Goal: Information Seeking & Learning: Learn about a topic

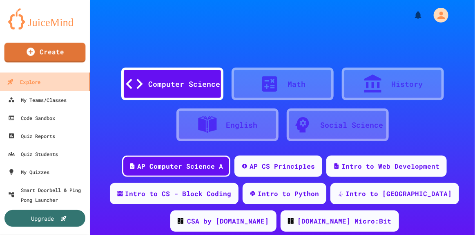
click at [45, 84] on link "Explore" at bounding box center [45, 81] width 93 height 18
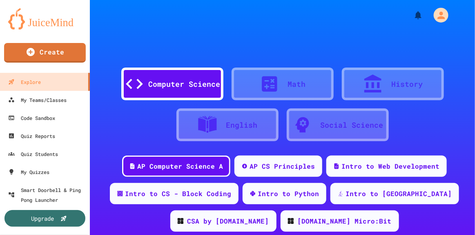
click at [285, 167] on div "AP CS Principles" at bounding box center [282, 166] width 65 height 10
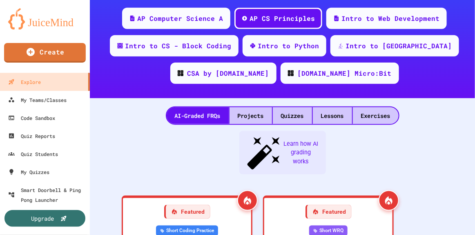
scroll to position [151, 0]
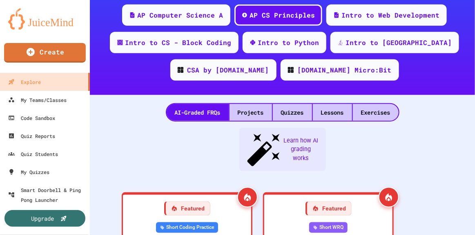
click at [289, 112] on div "Quizzes" at bounding box center [292, 112] width 39 height 17
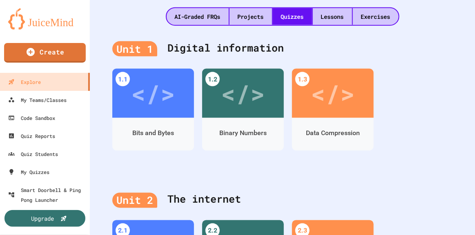
scroll to position [247, 0]
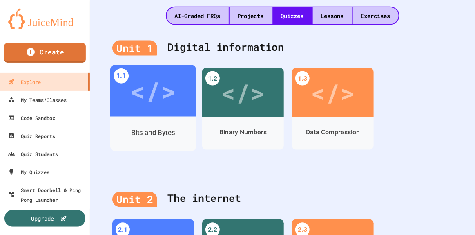
click at [163, 133] on div "Bits and Bytes" at bounding box center [153, 133] width 44 height 10
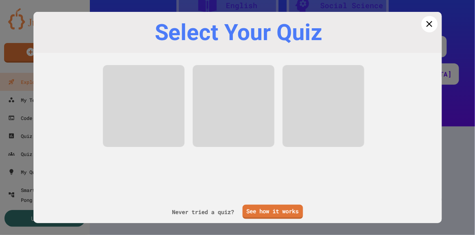
scroll to position [125, 0]
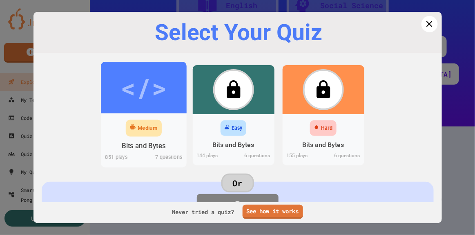
click at [152, 129] on div "Medium" at bounding box center [148, 128] width 20 height 8
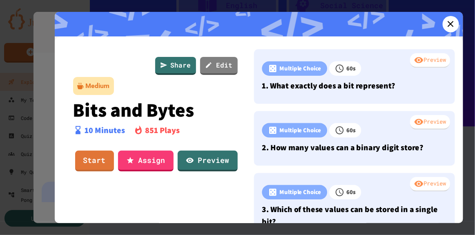
scroll to position [247, 0]
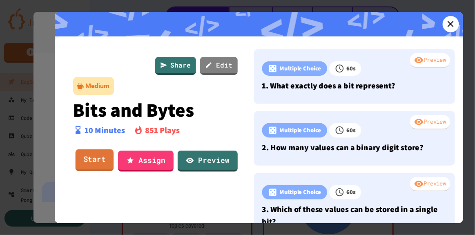
click at [93, 159] on link "Start" at bounding box center [94, 160] width 38 height 22
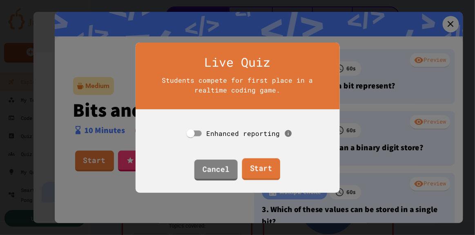
click at [256, 165] on link "Start" at bounding box center [261, 169] width 38 height 22
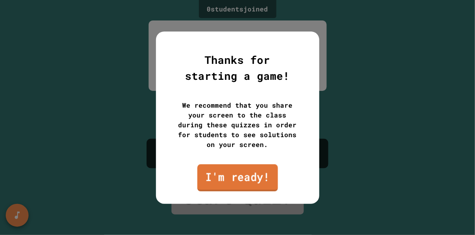
click at [256, 175] on link "I'm ready!" at bounding box center [237, 177] width 81 height 27
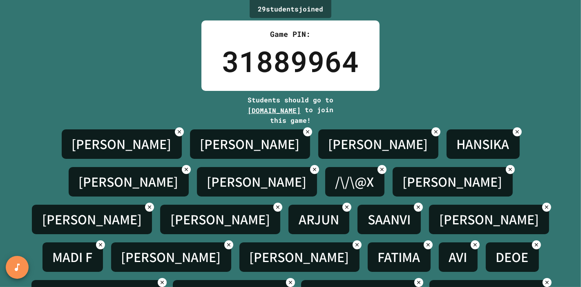
scroll to position [67, 0]
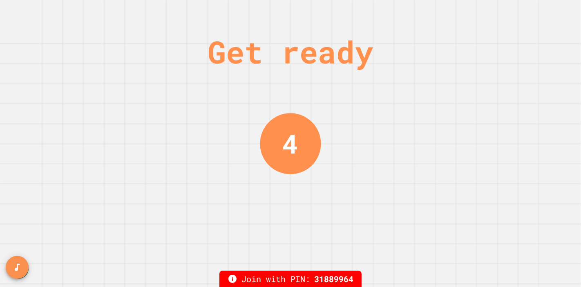
scroll to position [0, 0]
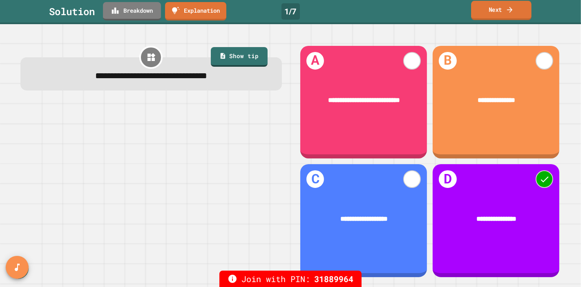
click at [475, 9] on link "Next" at bounding box center [501, 10] width 61 height 19
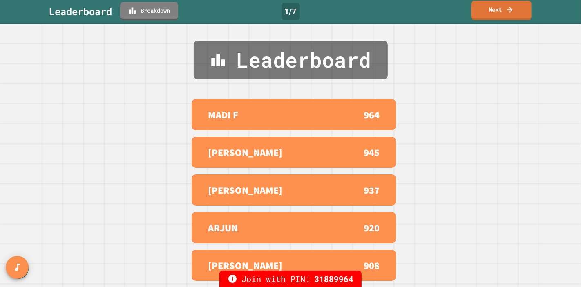
click at [475, 9] on link "Next" at bounding box center [501, 10] width 61 height 19
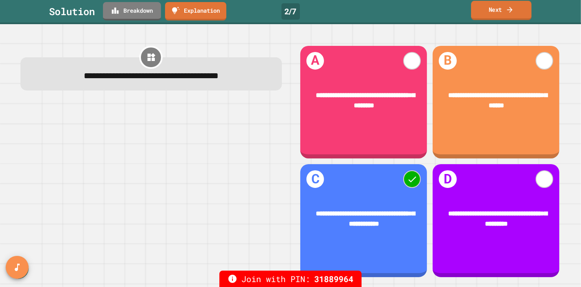
click at [475, 9] on link "Next" at bounding box center [501, 10] width 61 height 19
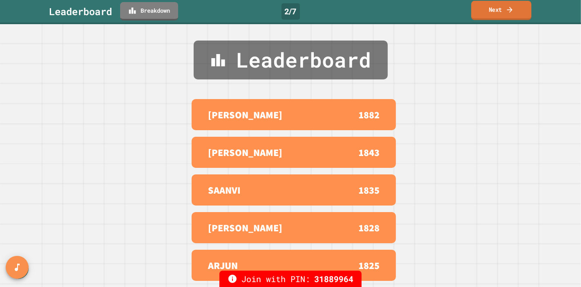
click at [475, 9] on link "Next" at bounding box center [501, 10] width 60 height 19
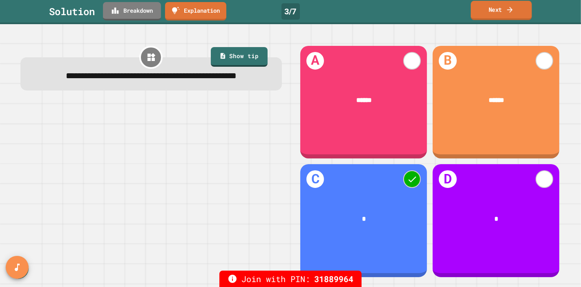
click at [475, 11] on link "Next" at bounding box center [501, 10] width 61 height 19
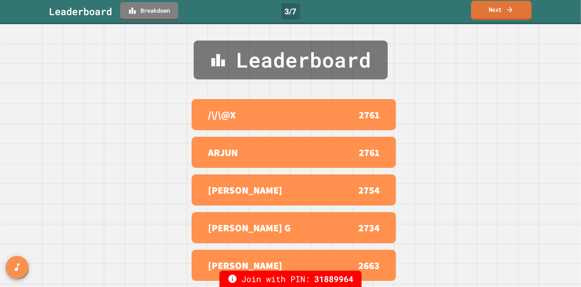
click at [475, 11] on link "Next" at bounding box center [501, 10] width 61 height 19
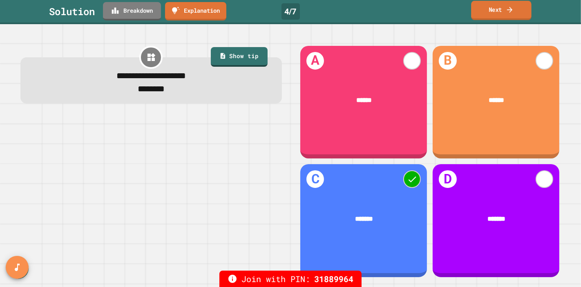
click at [475, 9] on link "Next" at bounding box center [501, 10] width 60 height 19
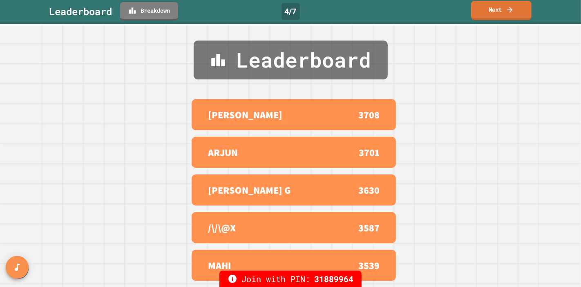
click at [475, 9] on link "Next" at bounding box center [501, 10] width 61 height 19
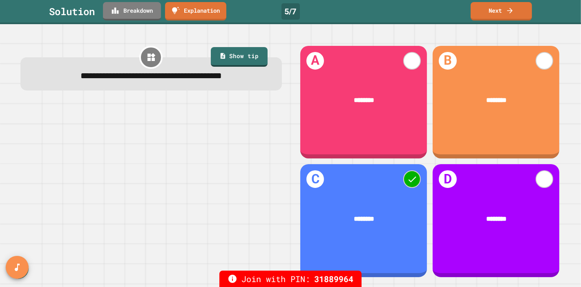
click at [160, 93] on div "**********" at bounding box center [150, 161] width 279 height 251
click at [475, 9] on link "Next" at bounding box center [501, 10] width 61 height 19
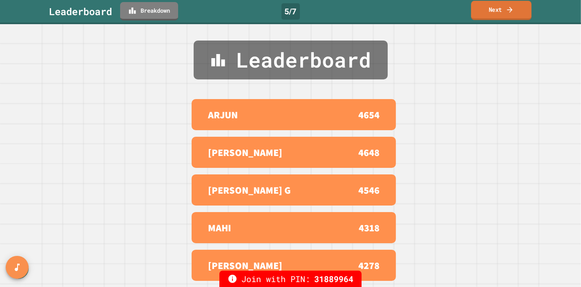
click at [475, 9] on link "Next" at bounding box center [501, 10] width 61 height 19
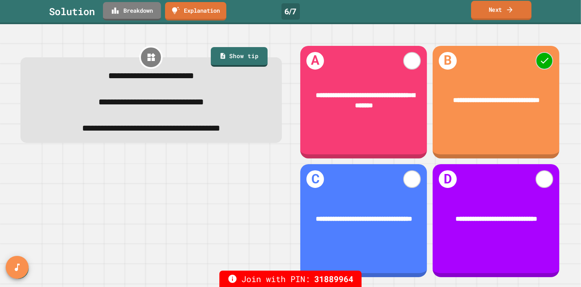
click at [475, 13] on link "Next" at bounding box center [501, 10] width 61 height 19
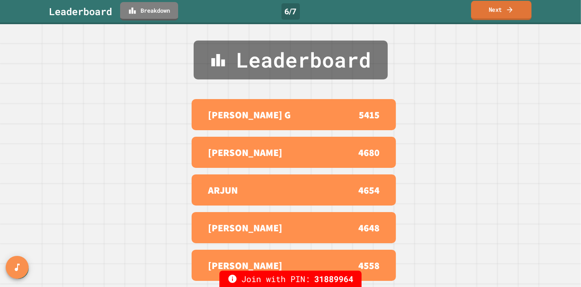
click at [475, 13] on link "Next" at bounding box center [501, 10] width 61 height 19
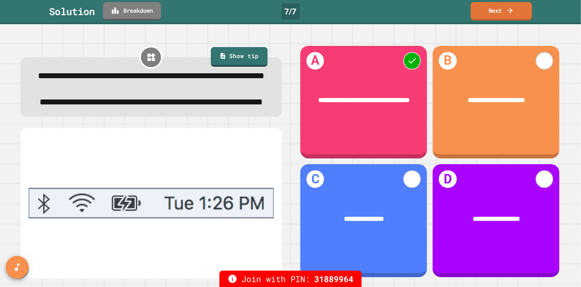
click at [99, 106] on span "**********" at bounding box center [151, 101] width 223 height 9
click at [475, 13] on link "Next" at bounding box center [501, 10] width 61 height 19
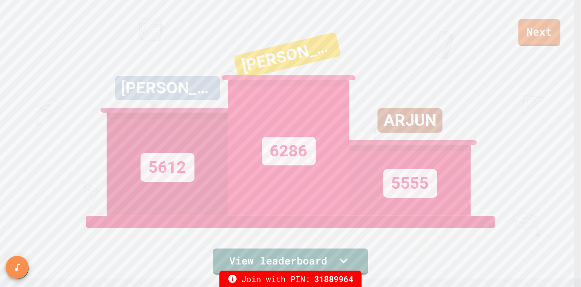
click at [475, 38] on link "Next" at bounding box center [540, 32] width 42 height 27
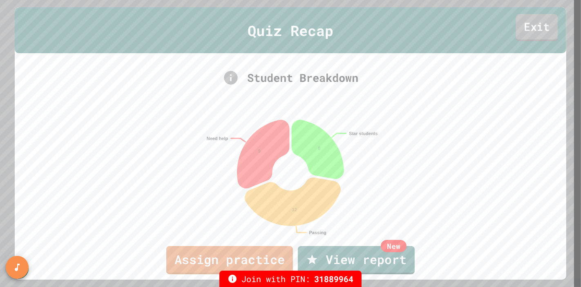
click at [475, 38] on link "Exit" at bounding box center [537, 27] width 42 height 27
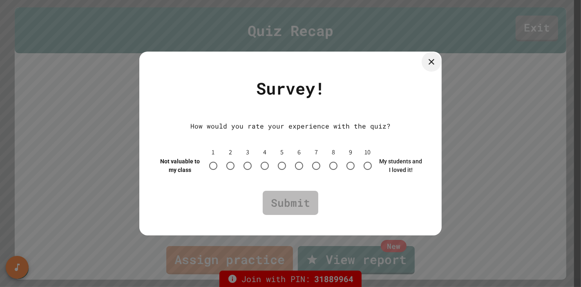
click at [432, 60] on icon at bounding box center [432, 62] width 10 height 10
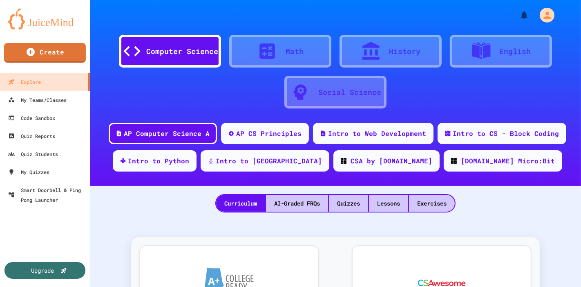
click at [348, 205] on div "Quizzes" at bounding box center [348, 203] width 39 height 17
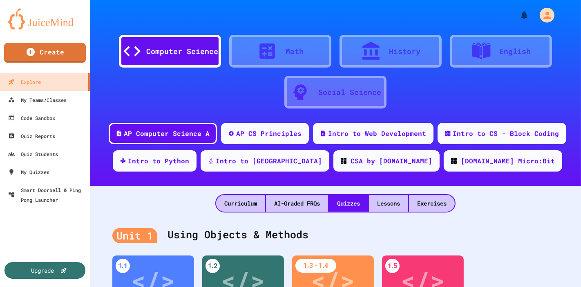
click at [131, 191] on div "Curriculum AI-Graded FRQs Quizzes Lessons Exercises" at bounding box center [335, 199] width 491 height 27
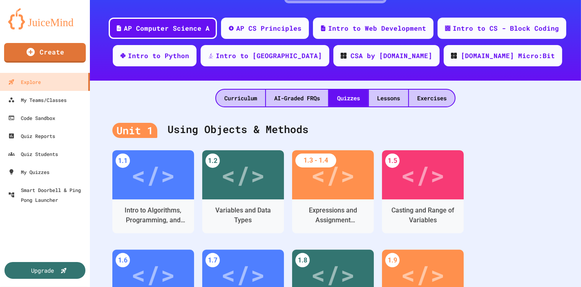
scroll to position [106, 0]
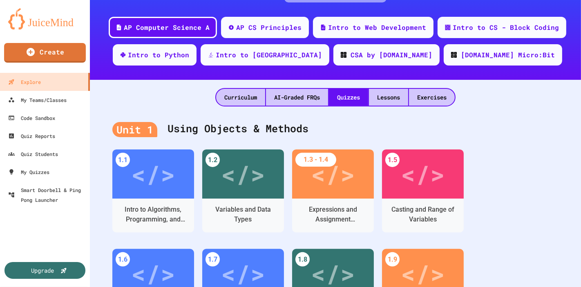
click at [274, 25] on div "AP CS Principles" at bounding box center [268, 27] width 65 height 10
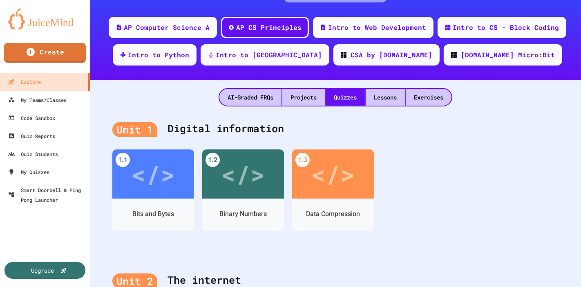
scroll to position [13, 0]
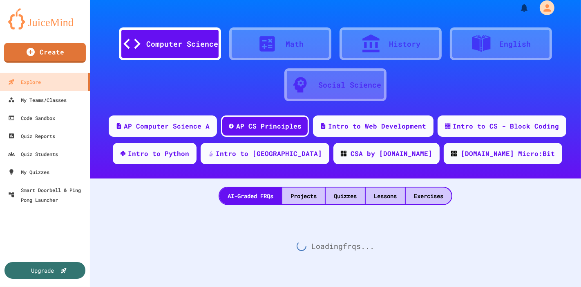
click at [353, 189] on div "Computer Science Math History English Social Science AP Computer Science A AP C…" at bounding box center [335, 136] width 491 height 287
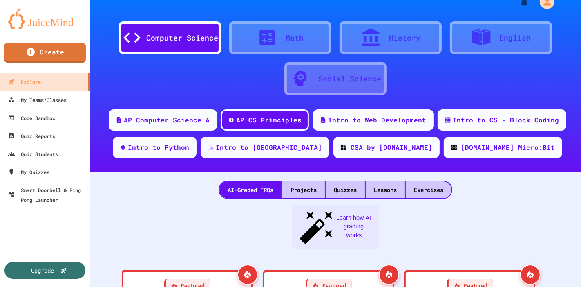
scroll to position [106, 0]
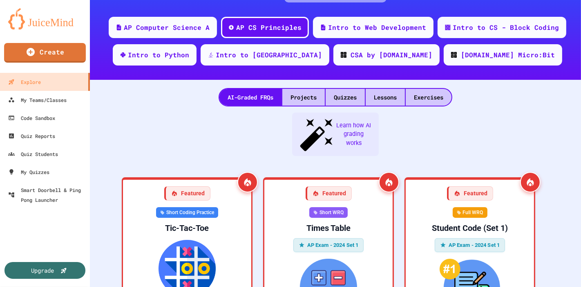
click at [352, 95] on div "Quizzes" at bounding box center [345, 97] width 39 height 17
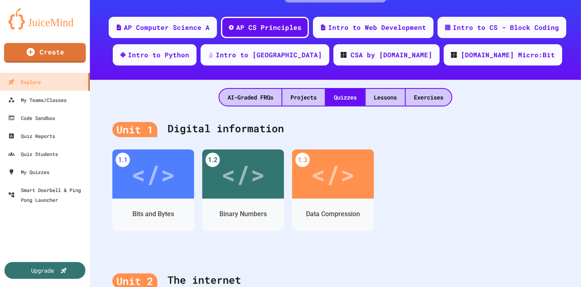
click at [146, 97] on div "AI-Graded FRQs Projects Quizzes Lessons Exercises" at bounding box center [335, 93] width 491 height 27
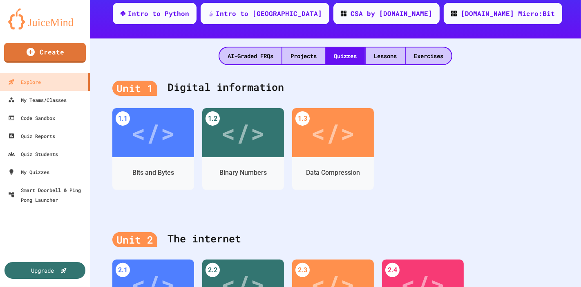
scroll to position [148, 0]
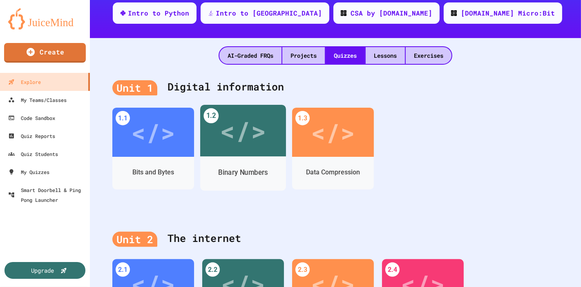
click at [243, 128] on div "</>" at bounding box center [243, 130] width 46 height 39
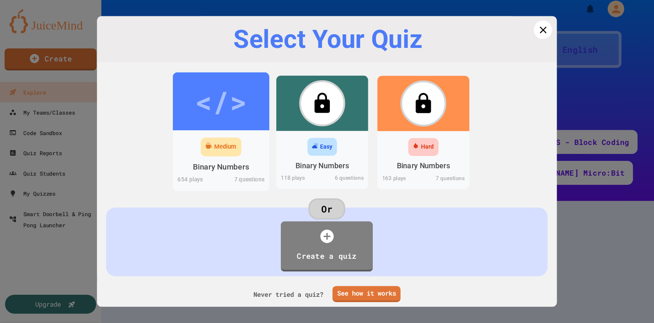
scroll to position [148, 0]
click at [206, 109] on div "</>" at bounding box center [196, 90] width 46 height 39
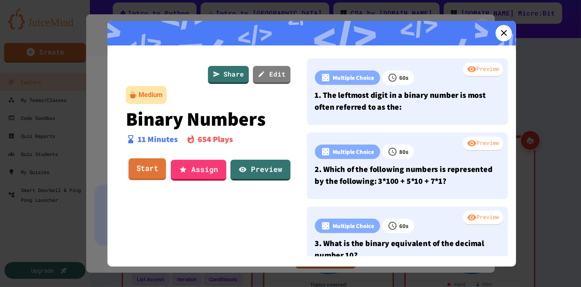
click at [150, 168] on link "Start" at bounding box center [148, 169] width 38 height 22
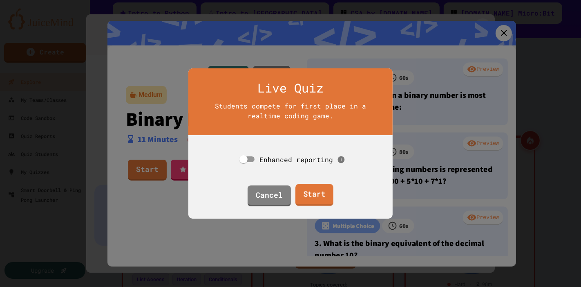
click at [305, 187] on link "Start" at bounding box center [315, 195] width 38 height 22
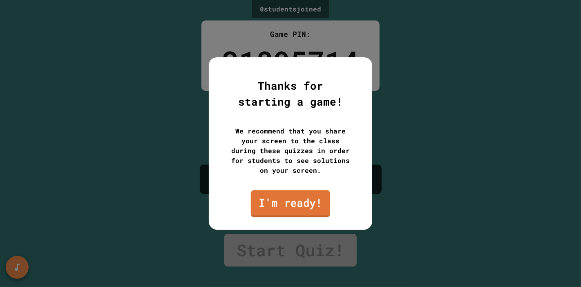
click at [298, 195] on link "I'm ready!" at bounding box center [290, 203] width 79 height 27
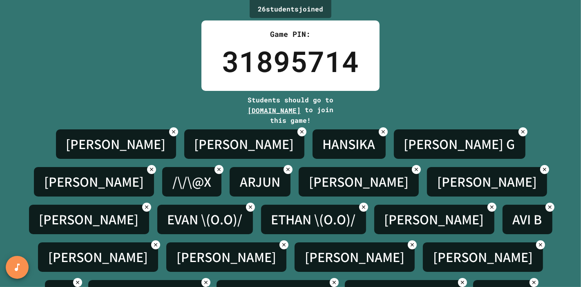
click at [475, 72] on div "26 student s joined Game PIN: 31895714 Students should go to [DOMAIN_NAME] to j…" at bounding box center [290, 143] width 581 height 287
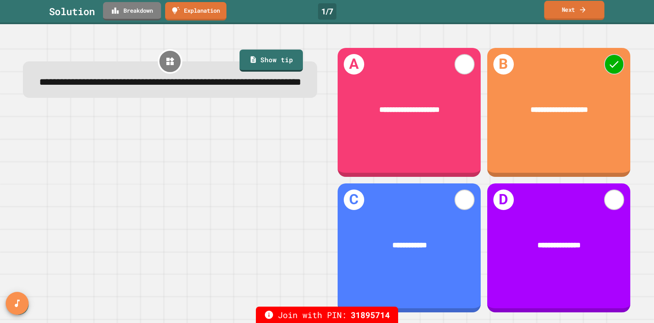
click at [475, 9] on icon at bounding box center [583, 9] width 8 height 9
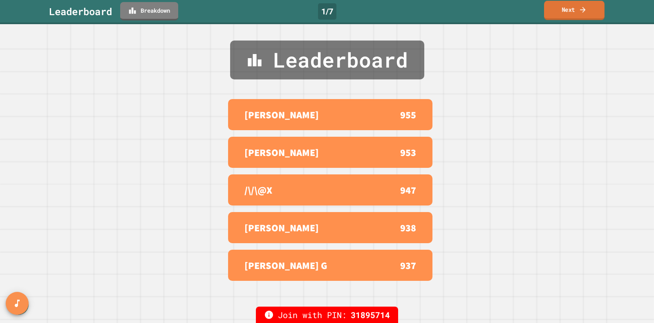
click at [475, 9] on icon at bounding box center [583, 9] width 8 height 9
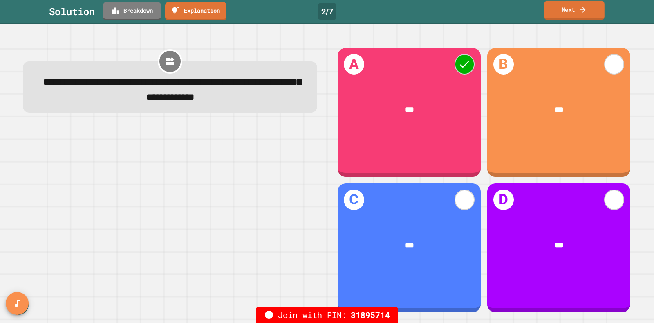
click at [475, 9] on link "Next" at bounding box center [574, 10] width 61 height 19
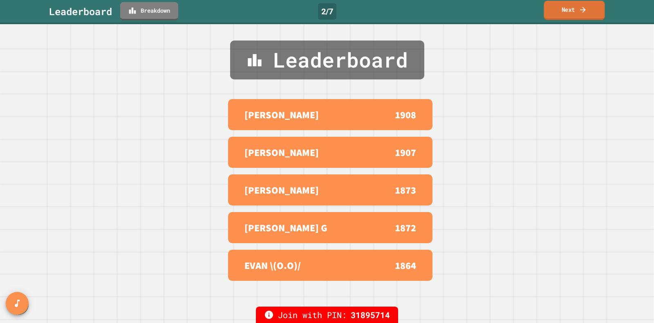
click at [475, 9] on link "Next" at bounding box center [574, 10] width 61 height 19
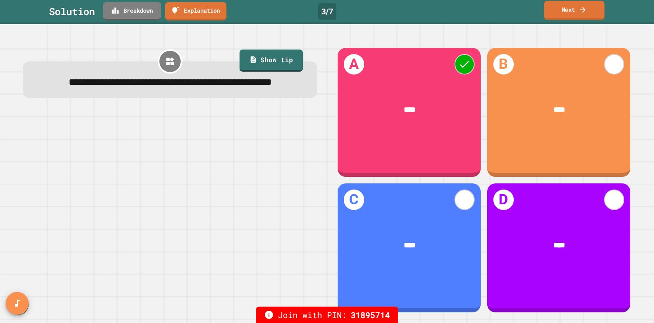
click at [475, 9] on link "Next" at bounding box center [574, 10] width 61 height 19
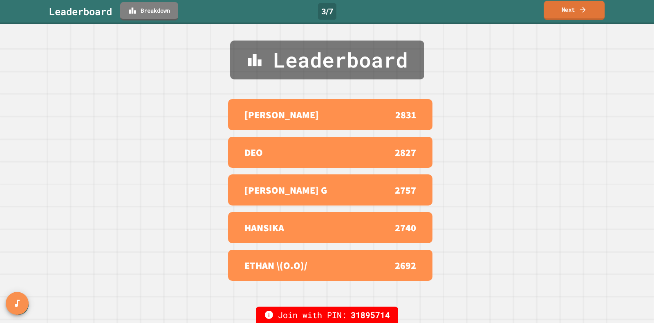
click at [475, 9] on link "Next" at bounding box center [574, 10] width 61 height 19
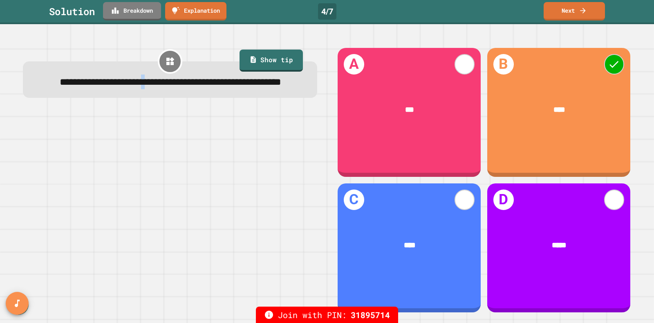
drag, startPoint x: 182, startPoint y: 81, endPoint x: 187, endPoint y: 81, distance: 5.0
click at [187, 81] on span "**********" at bounding box center [171, 82] width 222 height 10
click at [475, 10] on link "Next" at bounding box center [574, 10] width 60 height 19
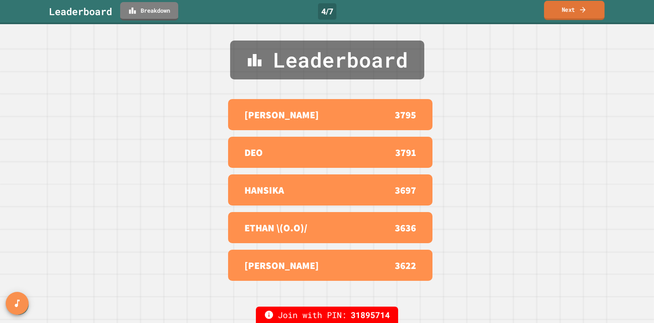
click at [475, 10] on link "Next" at bounding box center [574, 10] width 61 height 19
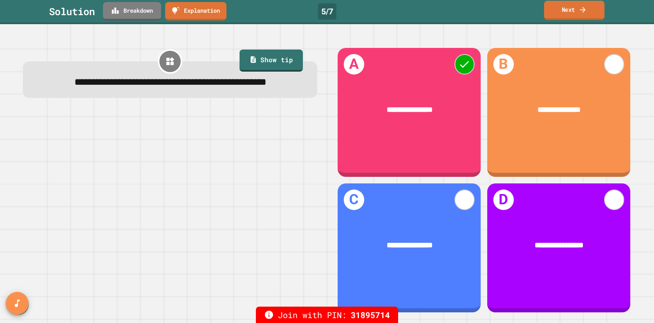
click at [475, 10] on link "Next" at bounding box center [574, 10] width 61 height 19
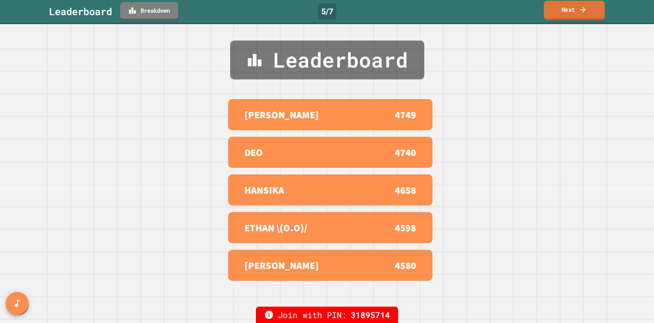
click at [475, 10] on link "Next" at bounding box center [574, 10] width 61 height 19
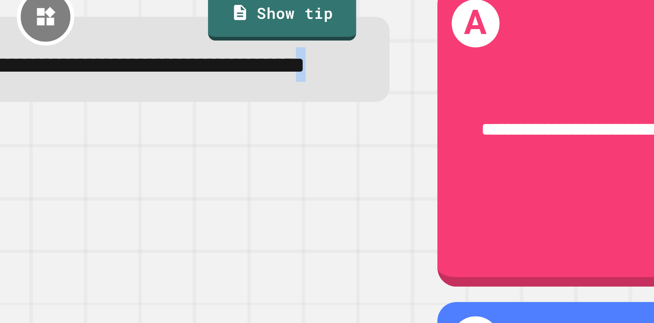
drag, startPoint x: 214, startPoint y: 97, endPoint x: 219, endPoint y: 96, distance: 4.6
click at [219, 87] on span "**********" at bounding box center [171, 82] width 222 height 10
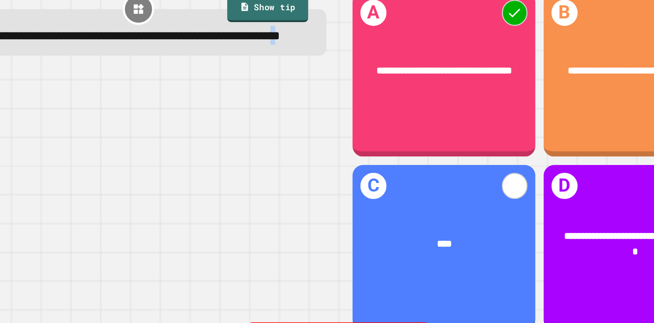
click at [212, 87] on span "**********" at bounding box center [171, 82] width 222 height 10
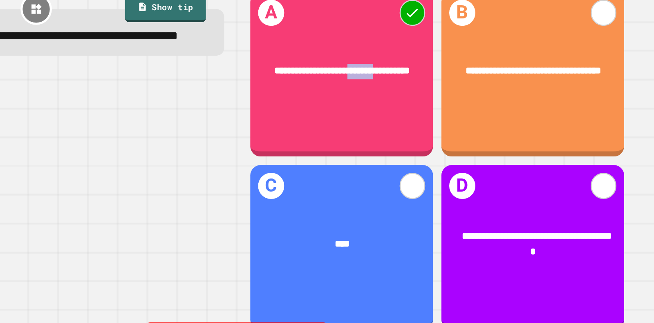
drag, startPoint x: 410, startPoint y: 100, endPoint x: 434, endPoint y: 96, distance: 24.5
click at [434, 106] on span "**********" at bounding box center [409, 109] width 106 height 7
drag, startPoint x: 555, startPoint y: 101, endPoint x: 581, endPoint y: 99, distance: 26.3
click at [475, 106] on span "**********" at bounding box center [559, 109] width 106 height 7
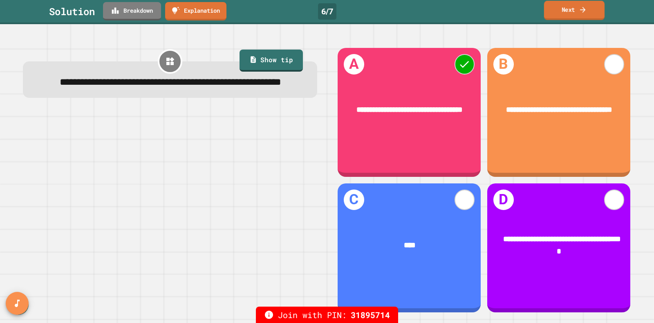
click at [475, 15] on link "Next" at bounding box center [574, 10] width 61 height 19
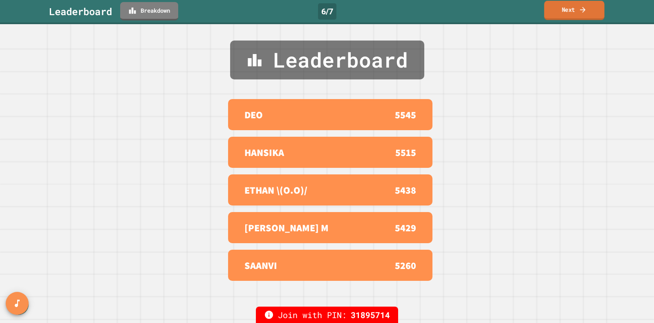
click at [475, 15] on link "Next" at bounding box center [574, 10] width 60 height 19
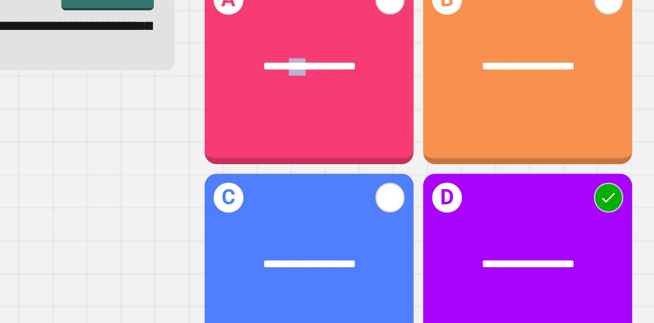
drag, startPoint x: 381, startPoint y: 105, endPoint x: 399, endPoint y: 106, distance: 18.0
click at [399, 106] on span "**********" at bounding box center [409, 109] width 63 height 7
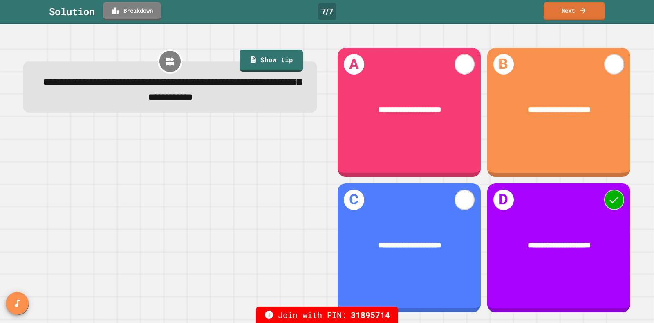
click at [265, 201] on div at bounding box center [170, 219] width 294 height 187
click at [475, 15] on link "Next" at bounding box center [574, 10] width 61 height 19
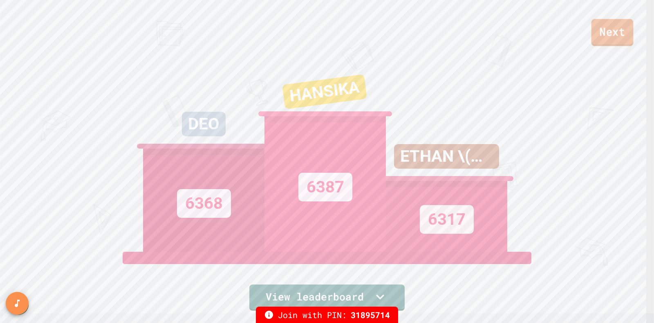
click at [475, 39] on link "Next" at bounding box center [613, 32] width 42 height 27
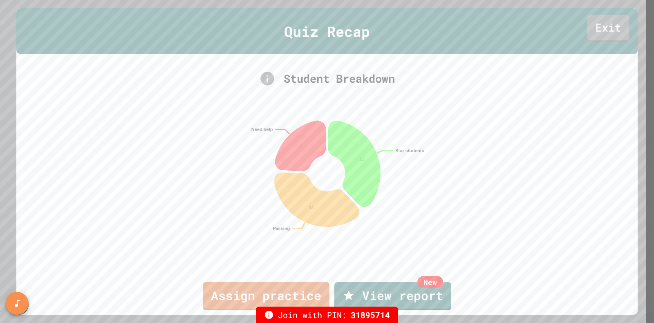
click at [475, 29] on link "Exit" at bounding box center [608, 28] width 42 height 27
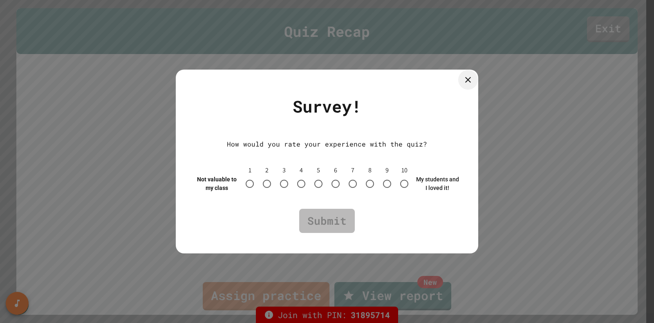
click at [467, 80] on icon at bounding box center [468, 80] width 6 height 6
